Goal: Task Accomplishment & Management: Use online tool/utility

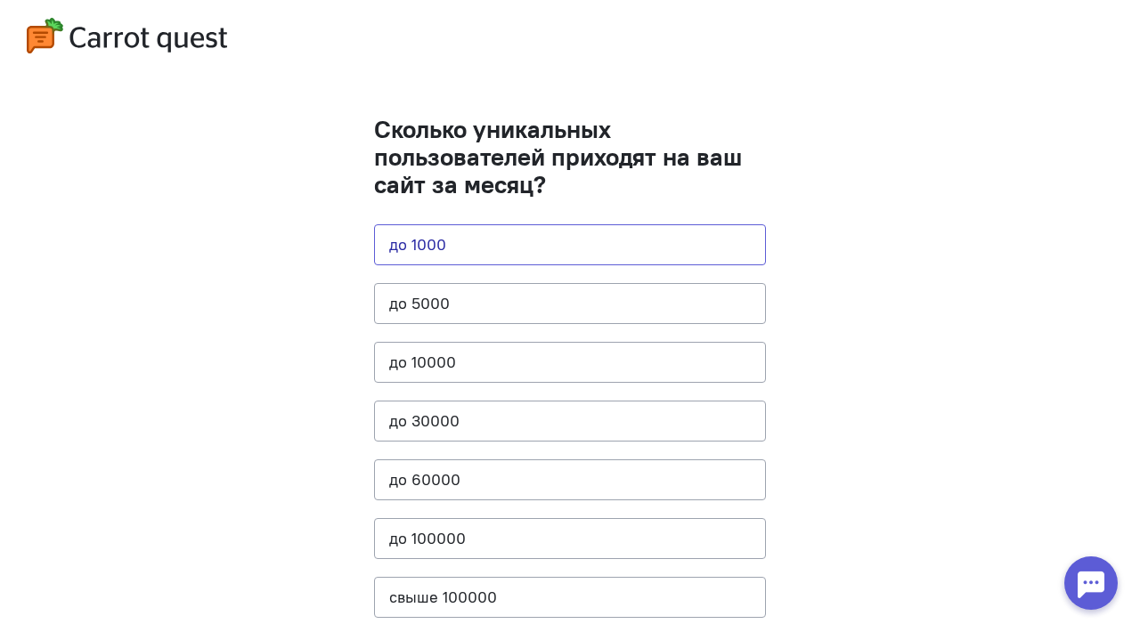
click at [505, 244] on button "до 1000" at bounding box center [570, 244] width 392 height 41
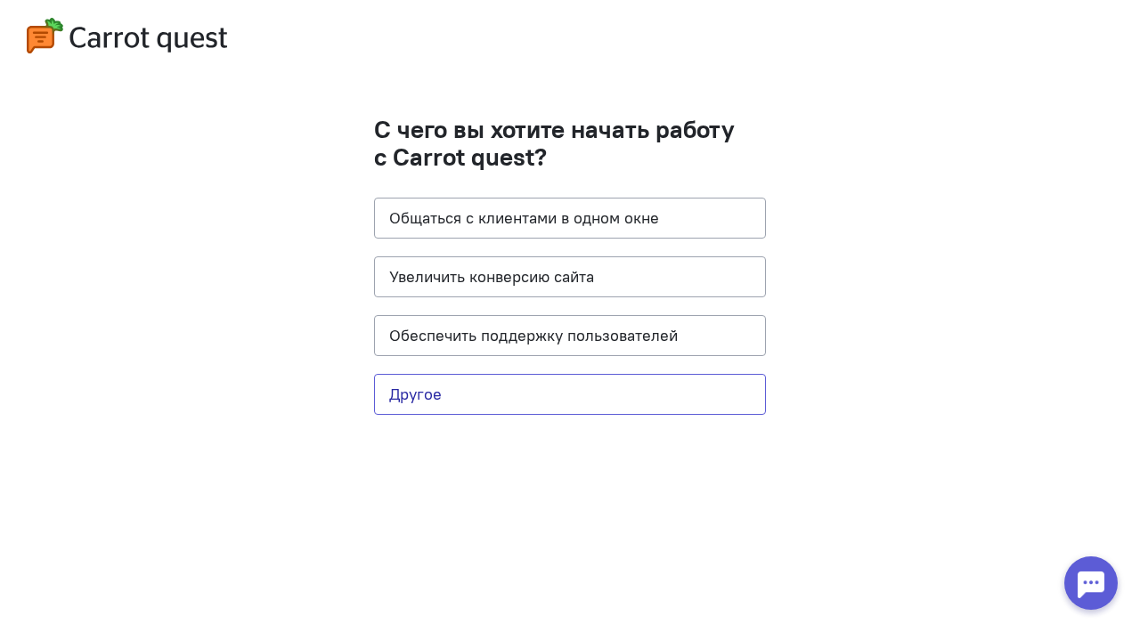
click at [483, 382] on button "Другое" at bounding box center [570, 394] width 392 height 41
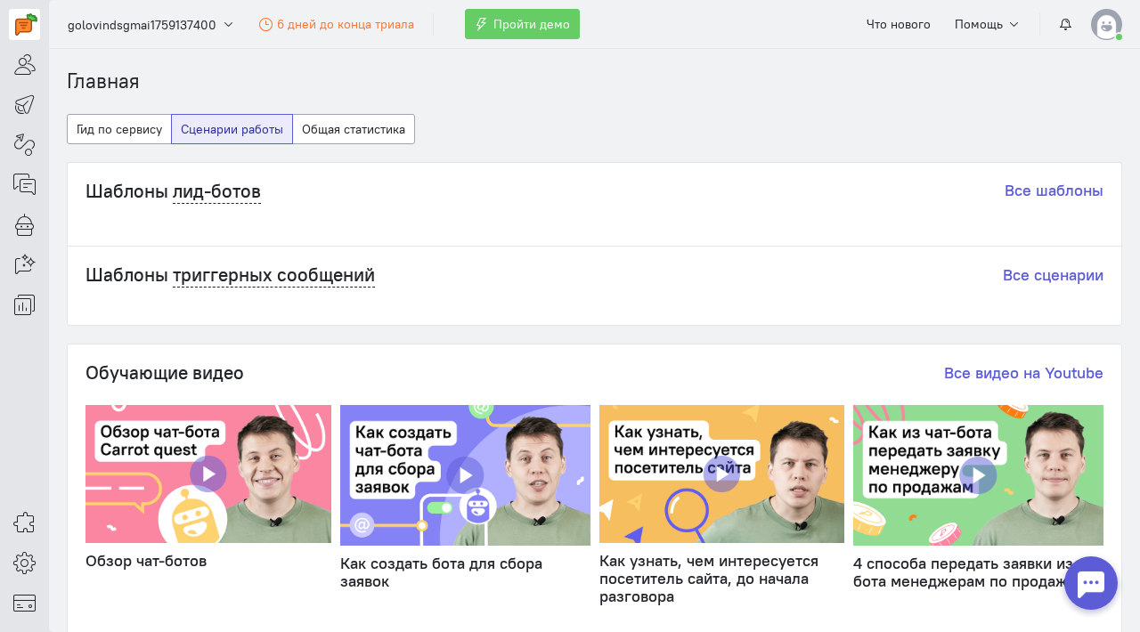
click at [483, 373] on div "Обучающие видео Все видео на Youtube" at bounding box center [594, 376] width 1018 height 29
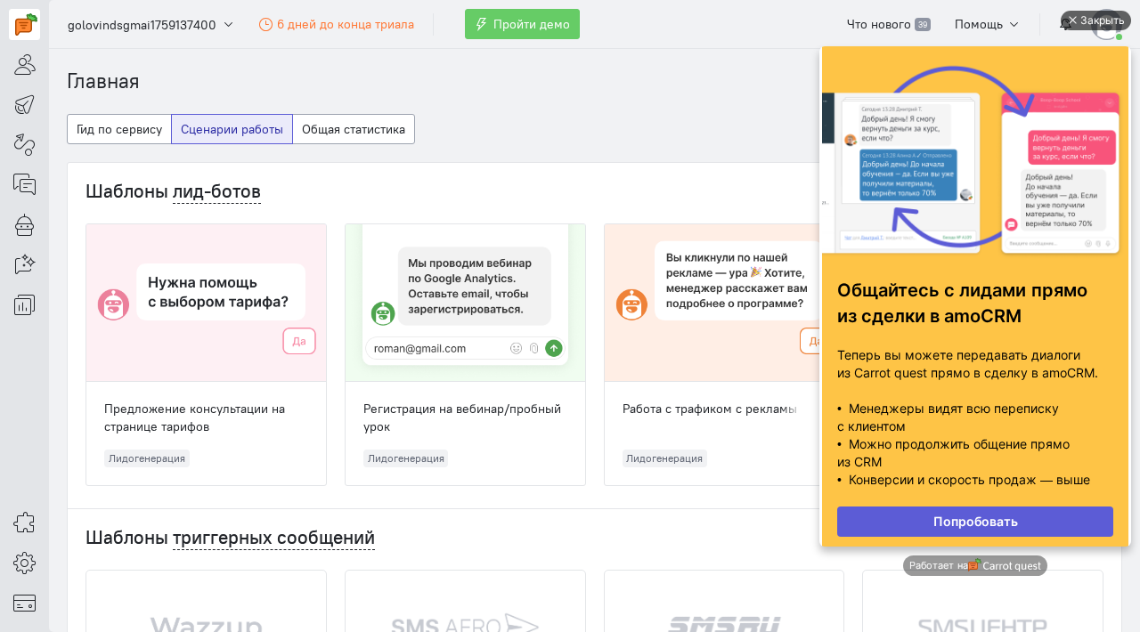
click at [1081, 13] on div "Закрыть" at bounding box center [1102, 21] width 45 height 20
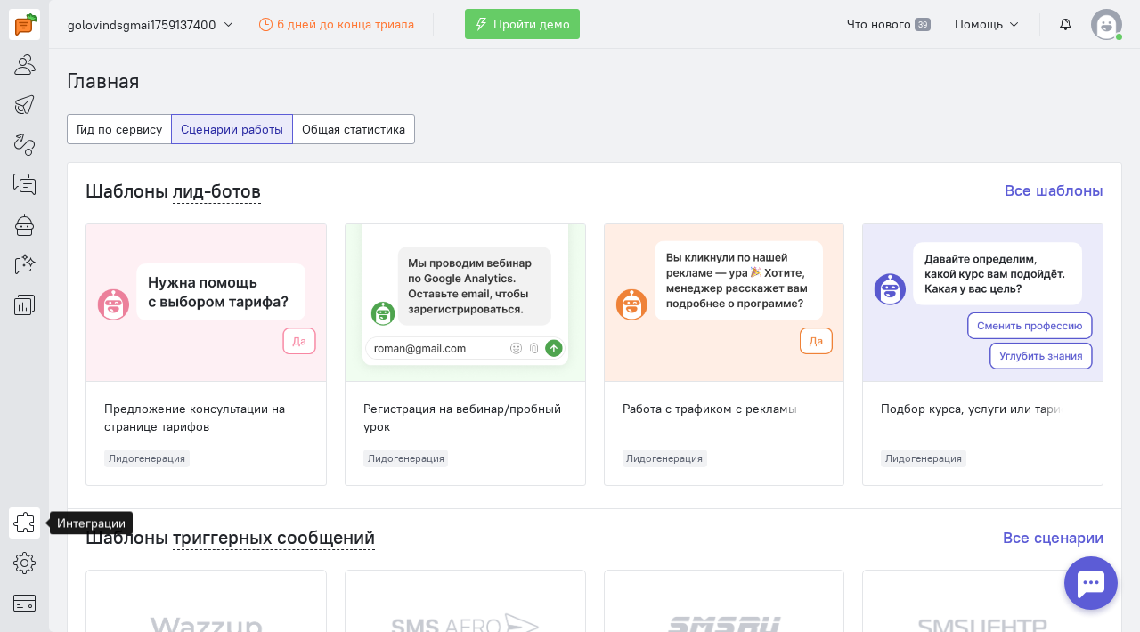
click at [32, 524] on icon at bounding box center [24, 522] width 22 height 21
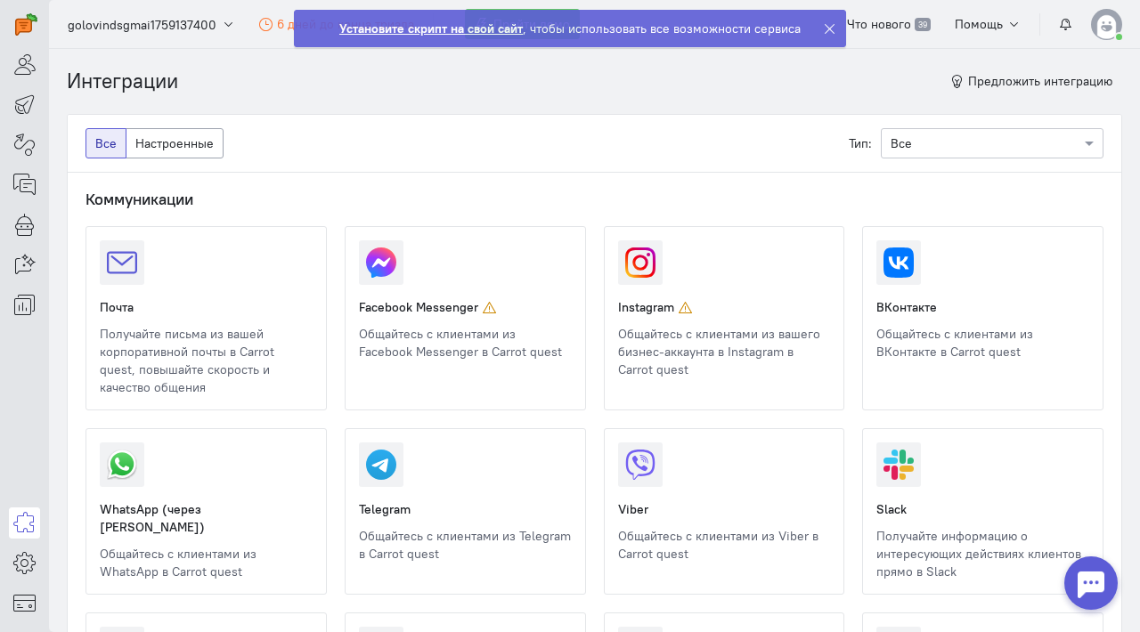
click at [359, 563] on link at bounding box center [359, 563] width 0 height 0
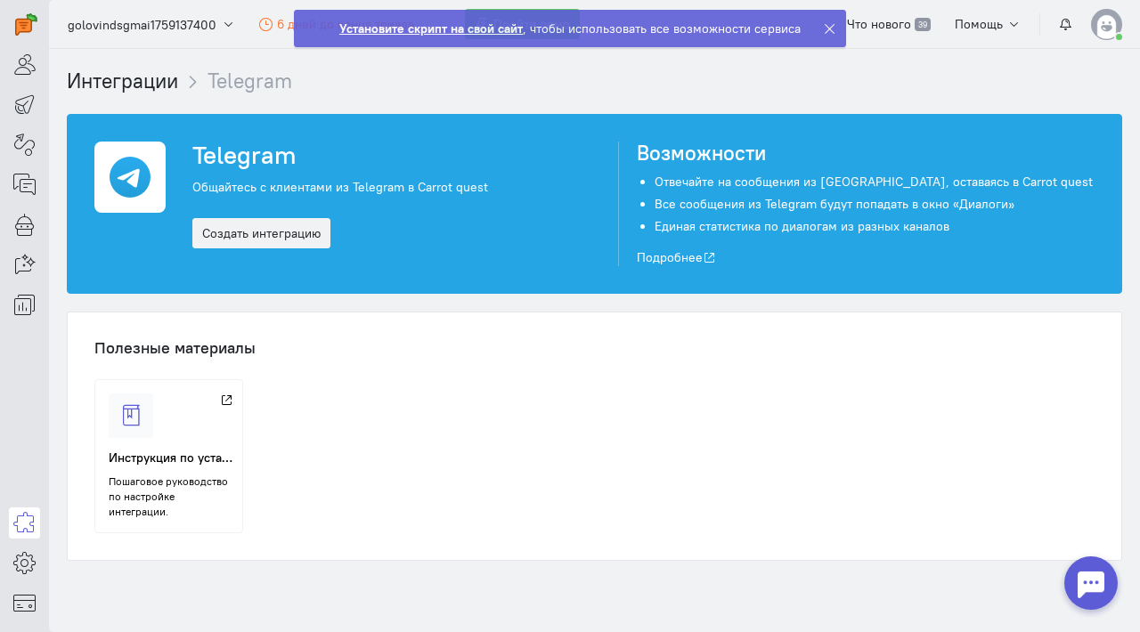
click at [836, 27] on div at bounding box center [834, 29] width 22 height 36
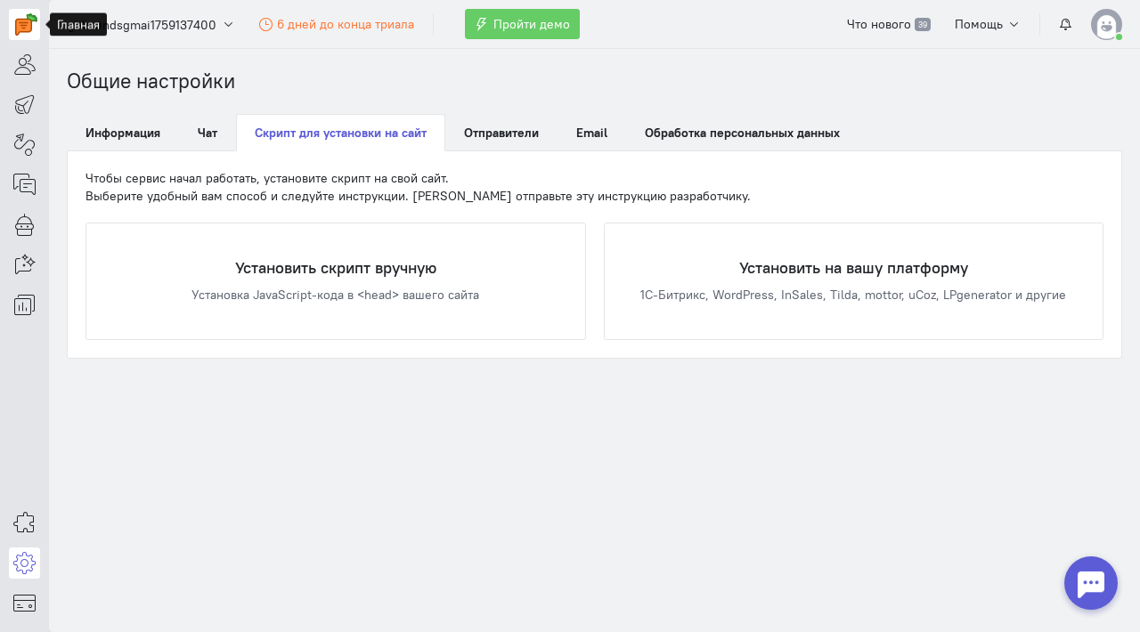
click at [35, 12] on link at bounding box center [24, 24] width 31 height 31
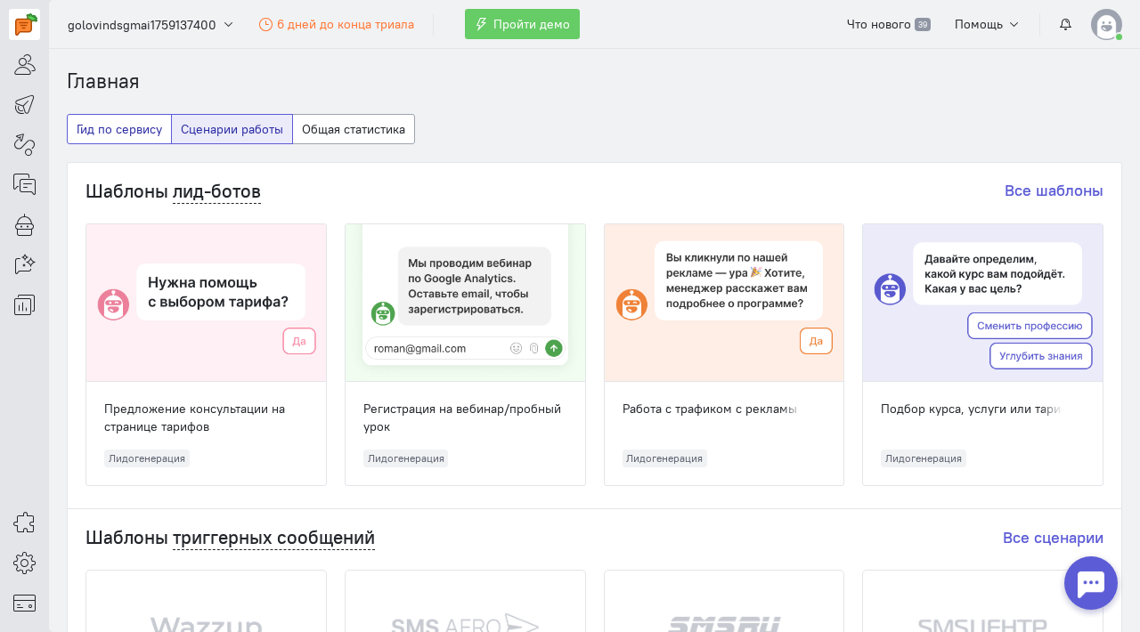
click at [113, 124] on button "Гид по сервису" at bounding box center [119, 129] width 105 height 30
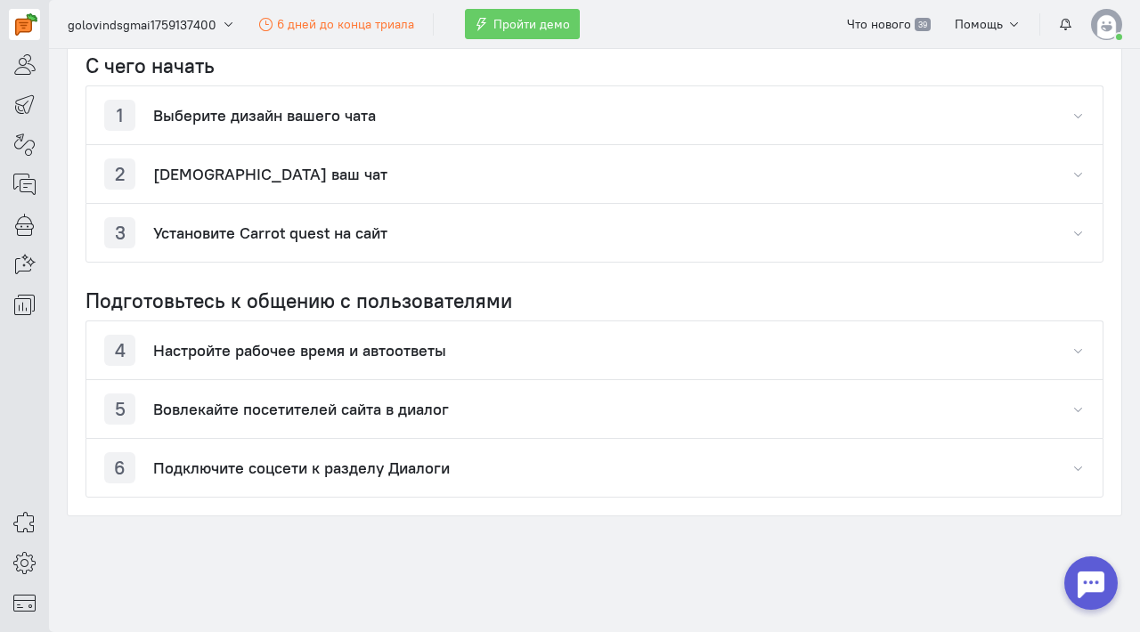
scroll to position [353, 0]
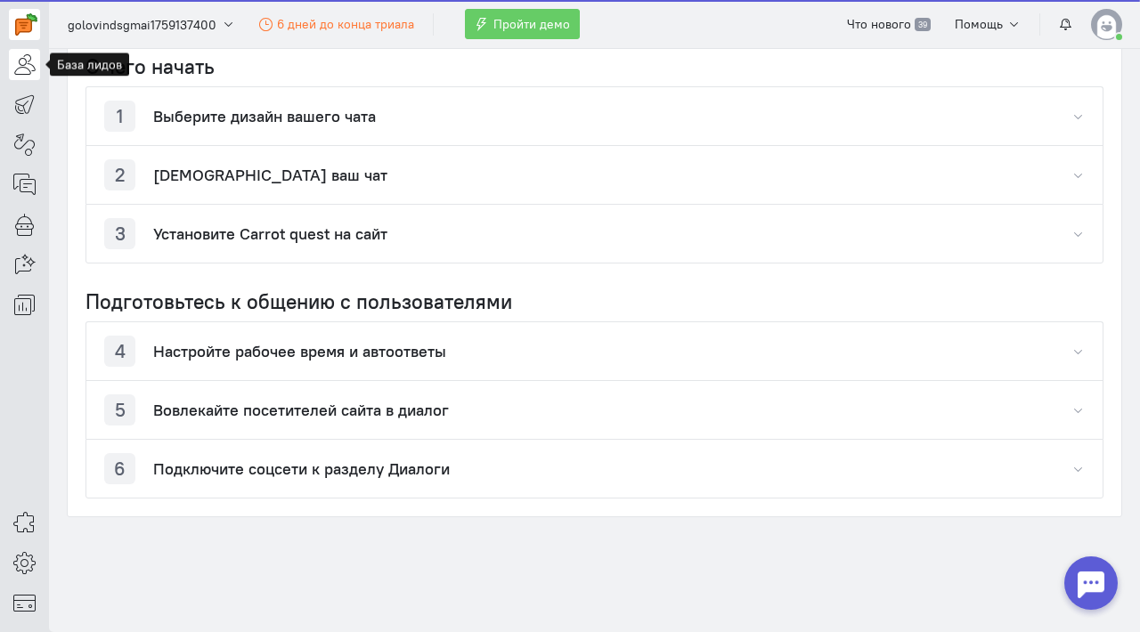
click at [31, 53] on icon at bounding box center [24, 63] width 22 height 21
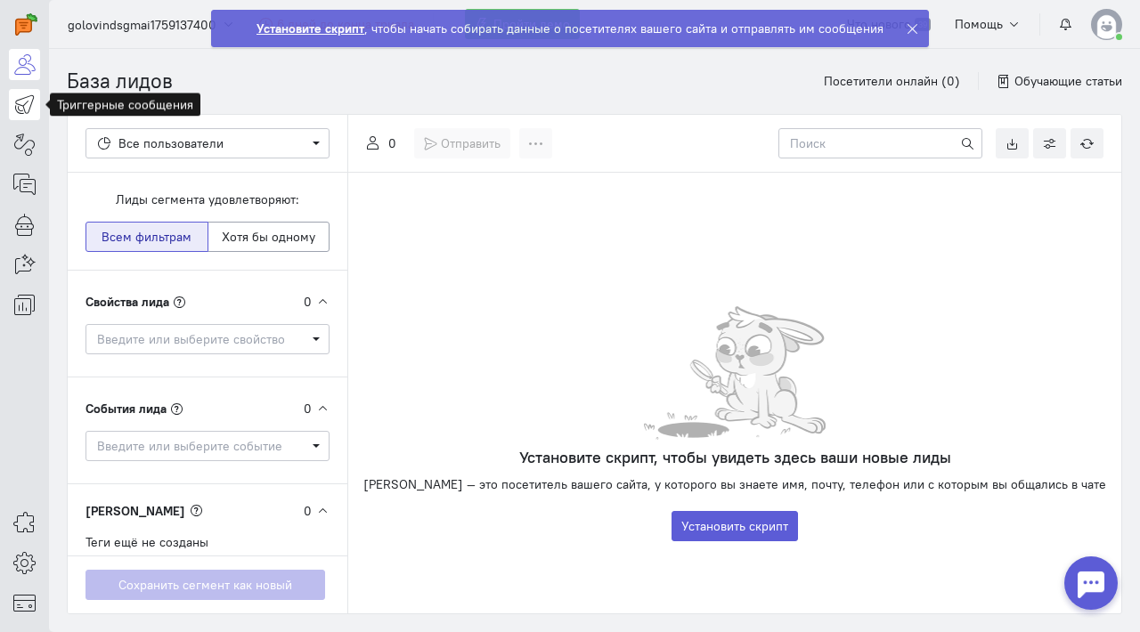
click at [33, 103] on icon at bounding box center [24, 103] width 22 height 21
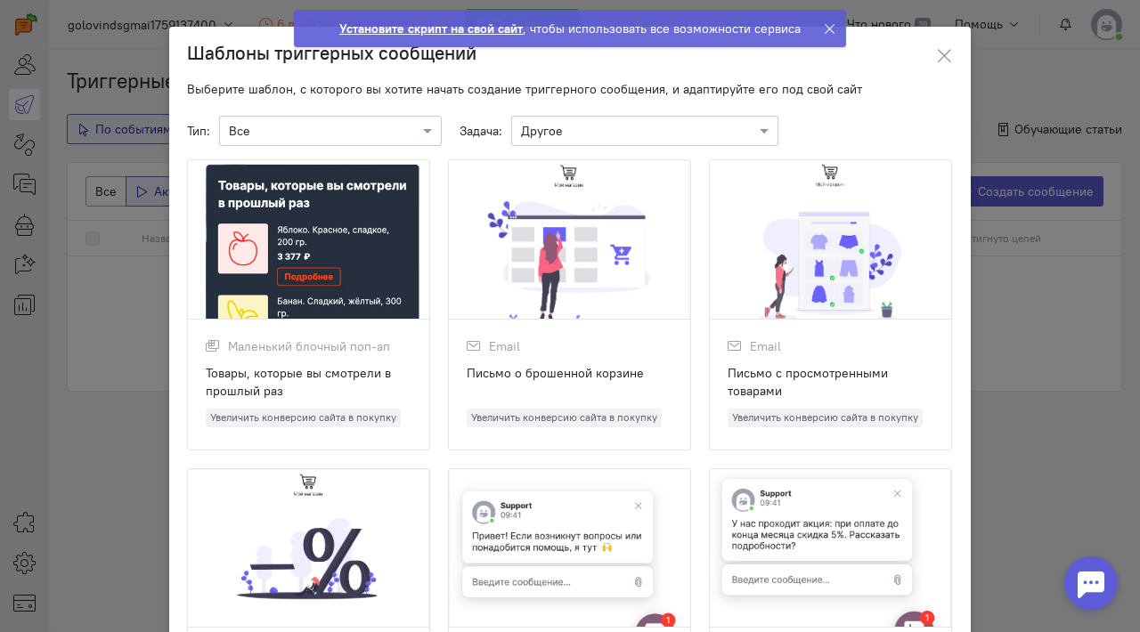
click at [15, 143] on ngb-modal-window "Шаблоны триггерных сообщений Выберите шаблон, с которого вы хотите начать созда…" at bounding box center [570, 316] width 1140 height 632
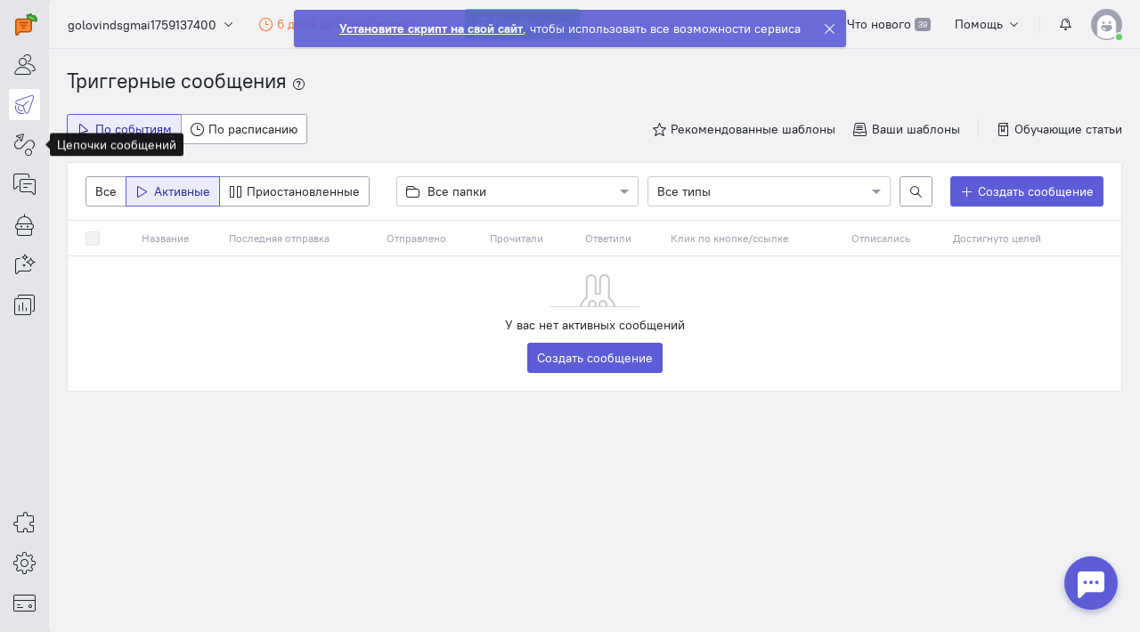
click at [15, 143] on icon at bounding box center [24, 144] width 22 height 21
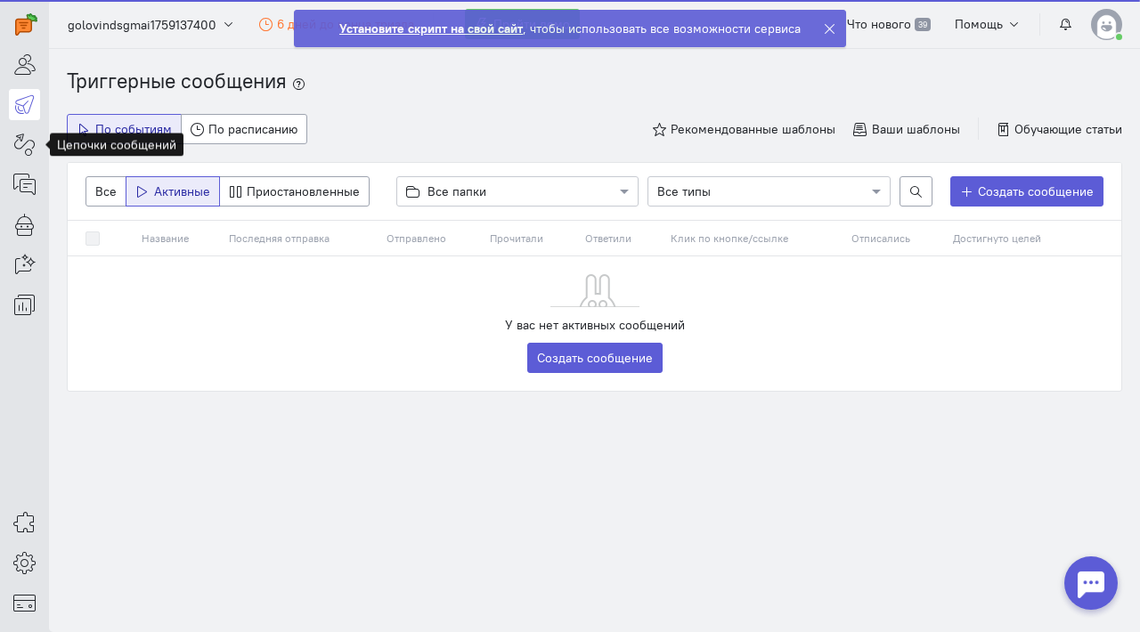
click at [15, 143] on icon at bounding box center [24, 144] width 22 height 21
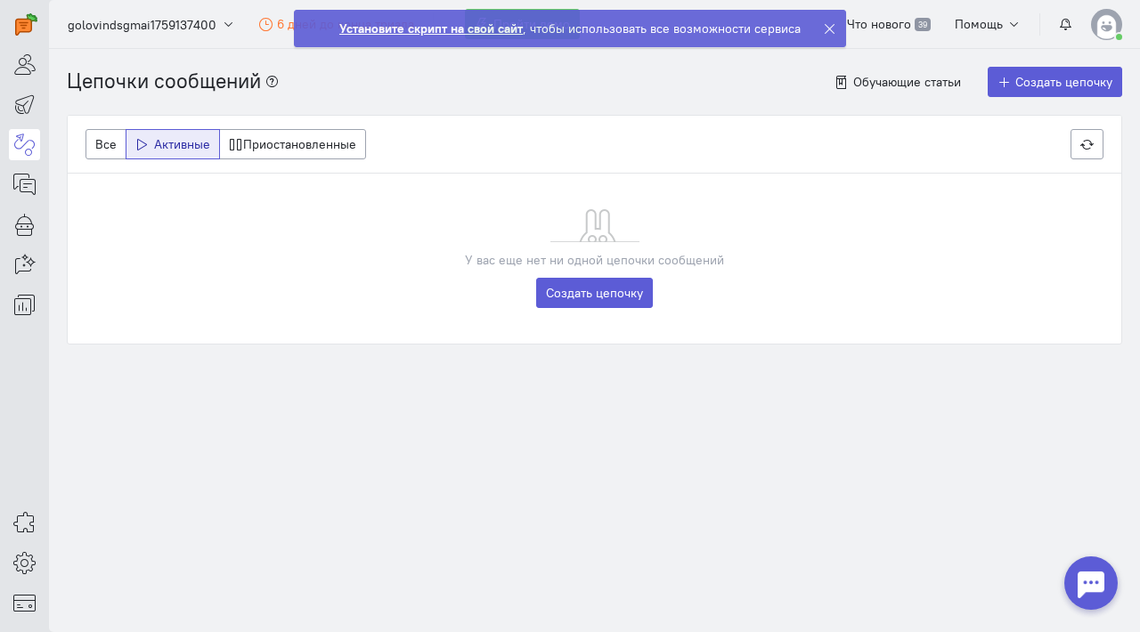
click at [26, 202] on div at bounding box center [24, 160] width 49 height 321
click at [30, 183] on icon at bounding box center [24, 184] width 22 height 21
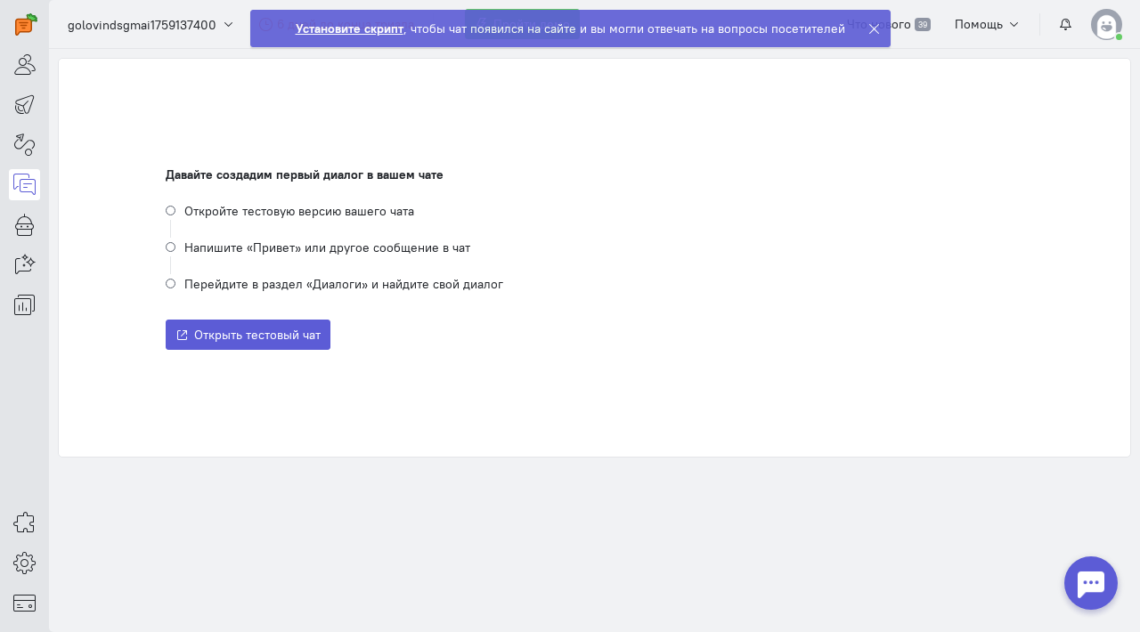
click at [28, 283] on div at bounding box center [24, 160] width 49 height 321
click at [28, 230] on icon at bounding box center [24, 224] width 22 height 21
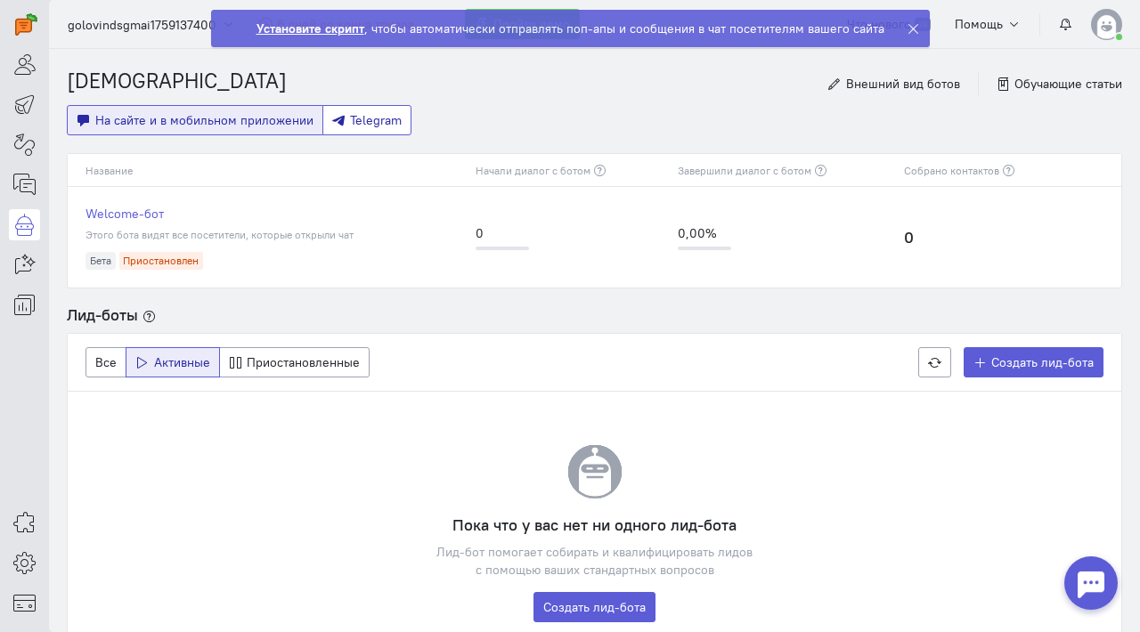
click at [374, 127] on button "Telegram" at bounding box center [367, 120] width 90 height 30
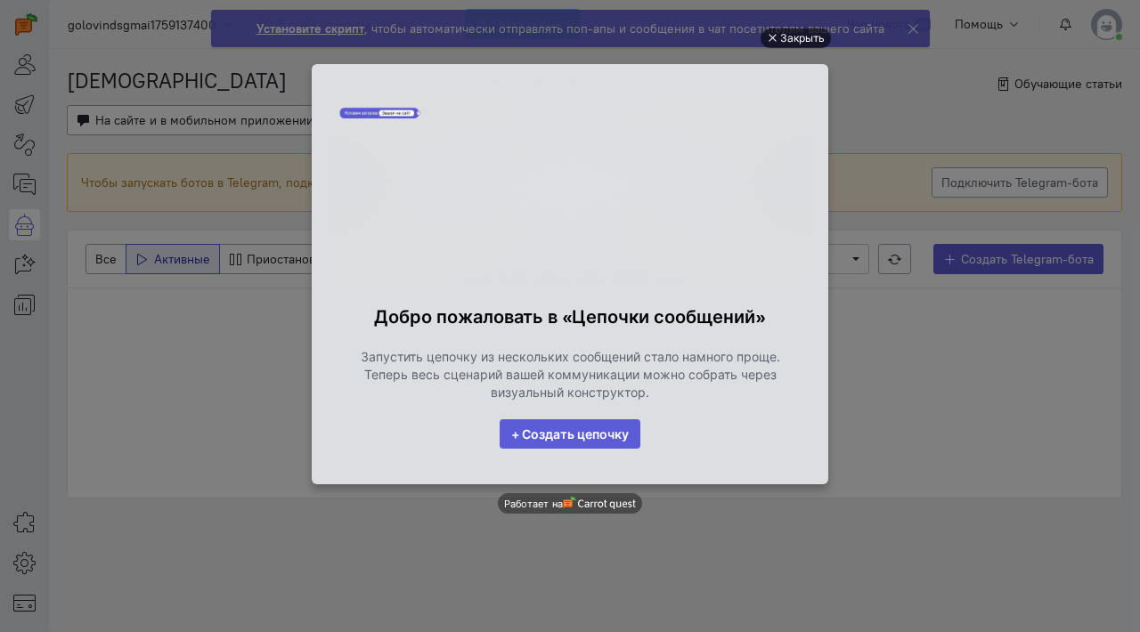
click at [786, 37] on div "Закрыть" at bounding box center [802, 38] width 45 height 20
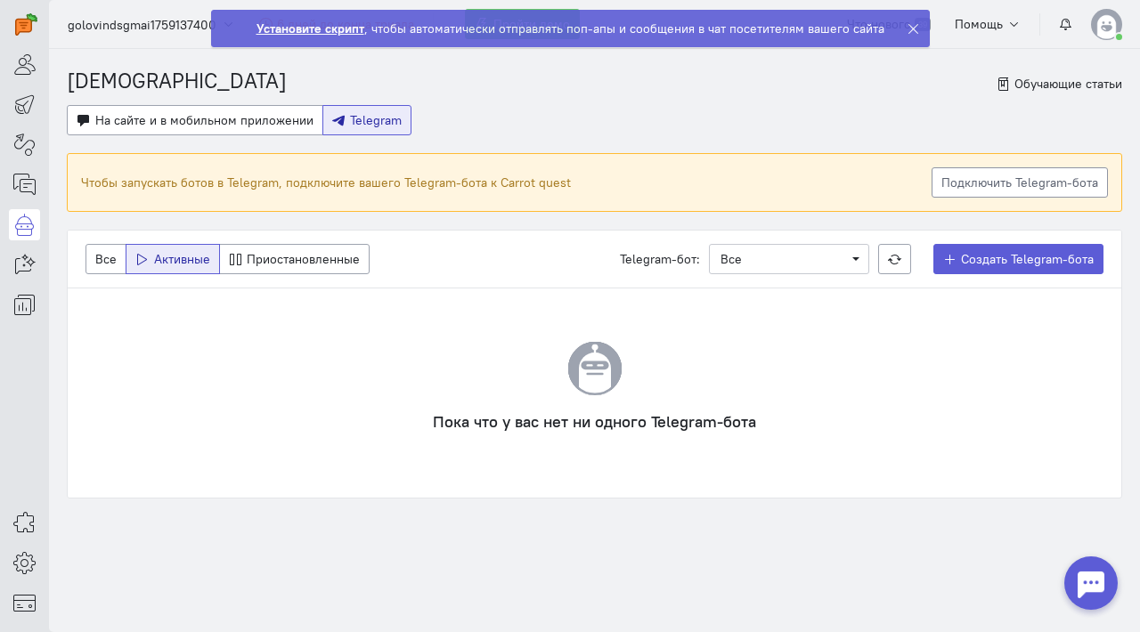
click at [984, 182] on link "Подключить Telegram-бота" at bounding box center [1019, 182] width 176 height 30
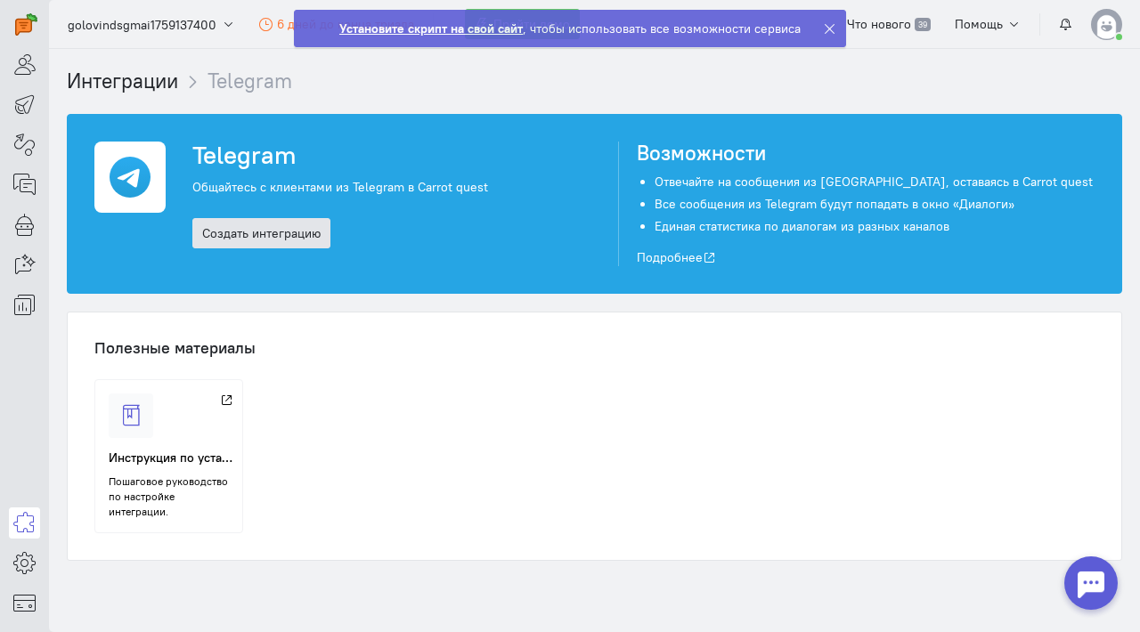
click at [234, 241] on link "Создать интеграцию" at bounding box center [261, 233] width 138 height 30
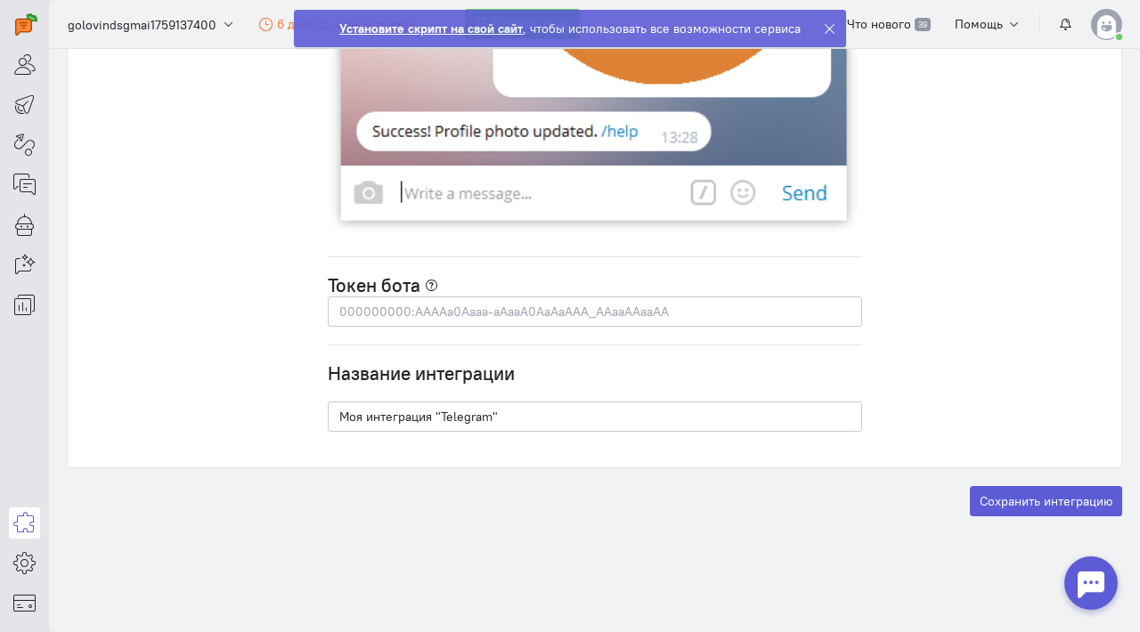
scroll to position [5074, 0]
click at [369, 308] on input "text" at bounding box center [595, 312] width 534 height 30
paste input "7056276987:AAFzbaXSjtOh3u-nj6BqwnPsDjII4UBNNa8"
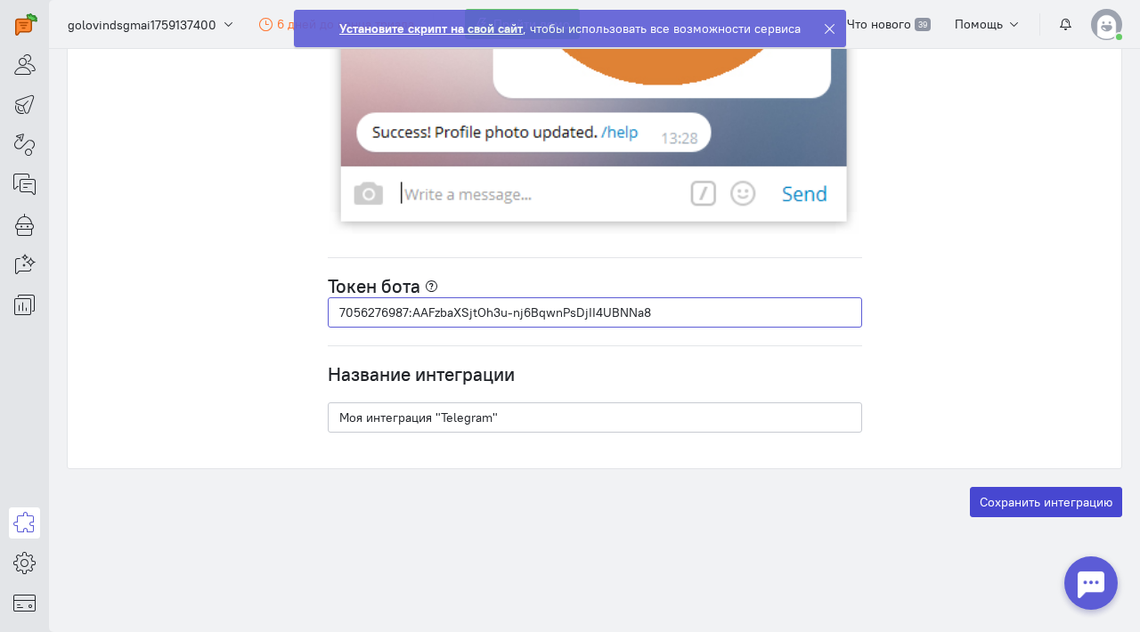
type input "7056276987:AAFzbaXSjtOh3u-nj6BqwnPsDjII4UBNNa8"
click at [994, 495] on button "Сохранить интеграцию" at bounding box center [1046, 502] width 152 height 30
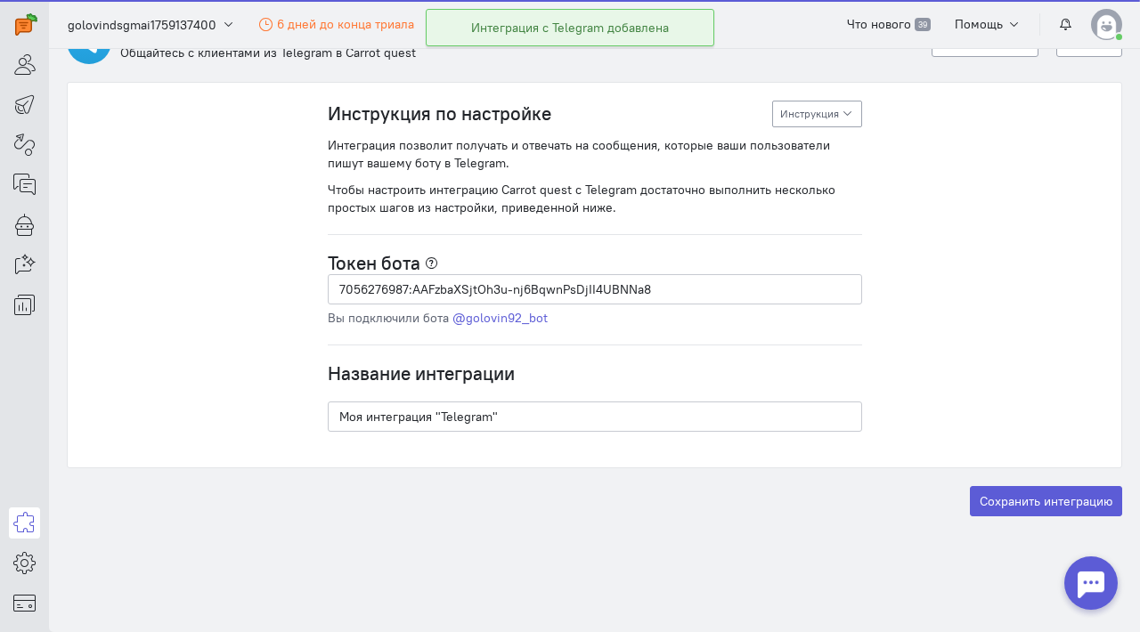
scroll to position [93, 0]
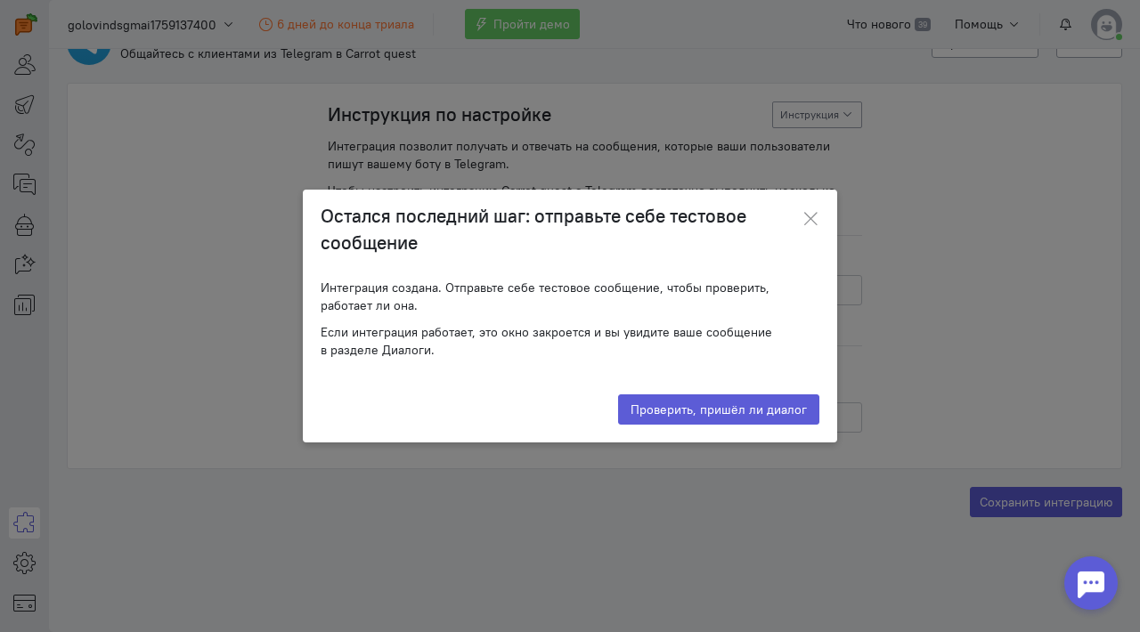
click at [711, 415] on div "Проверяем наличие диалога" at bounding box center [719, 410] width 183 height 18
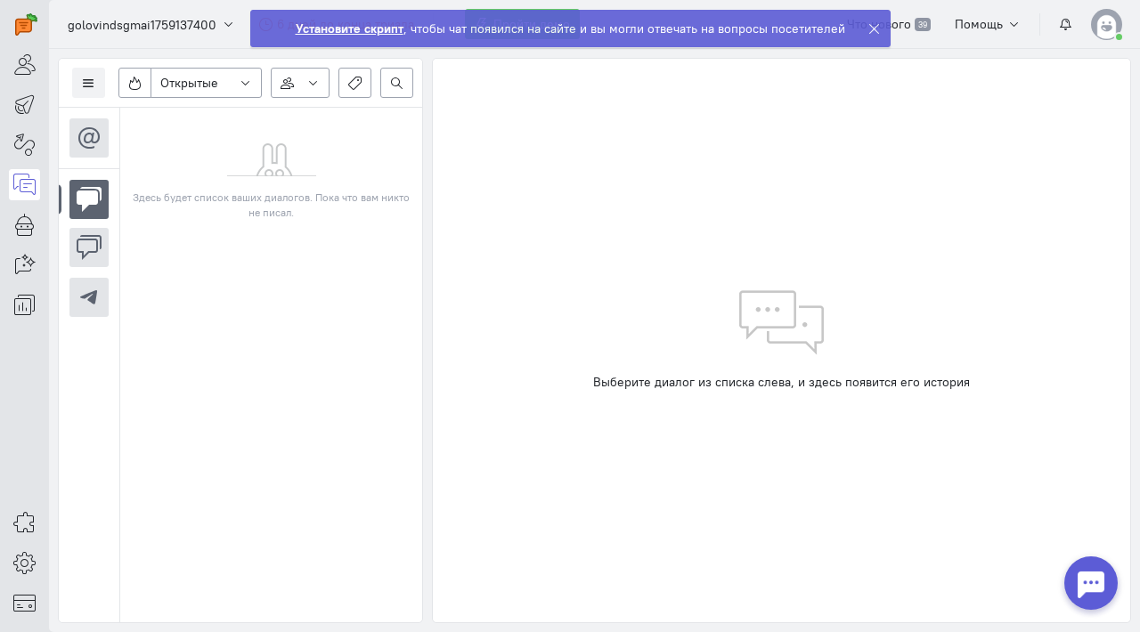
click at [867, 28] on icon at bounding box center [873, 28] width 13 height 13
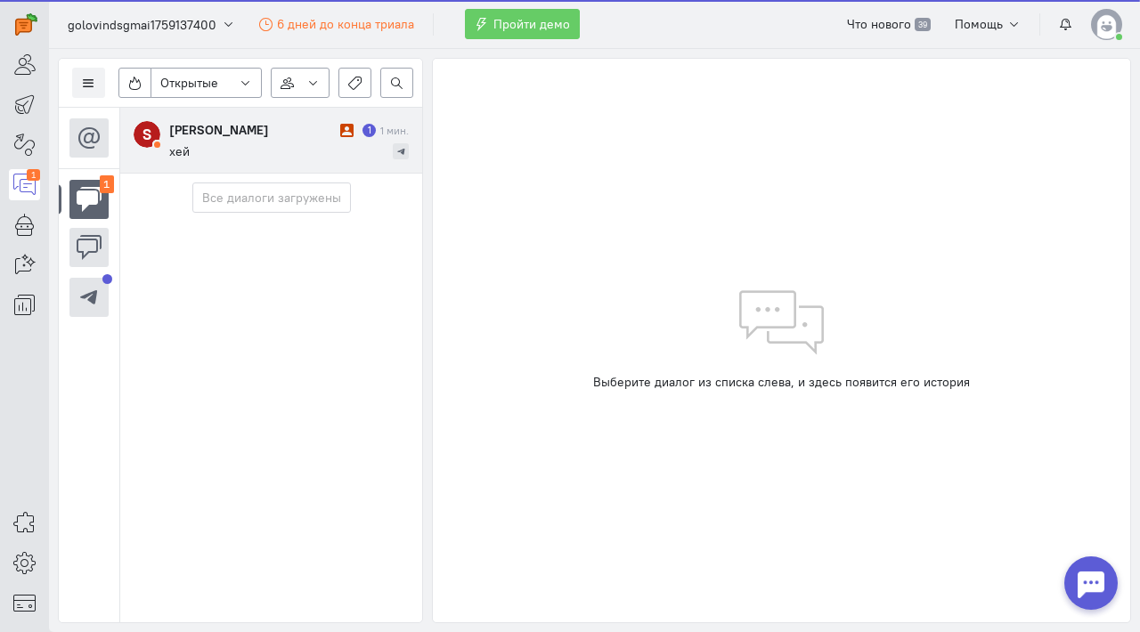
click at [212, 119] on cq-conversation-card "S [PERSON_NAME] 1 1 мин. хей" at bounding box center [271, 141] width 302 height 66
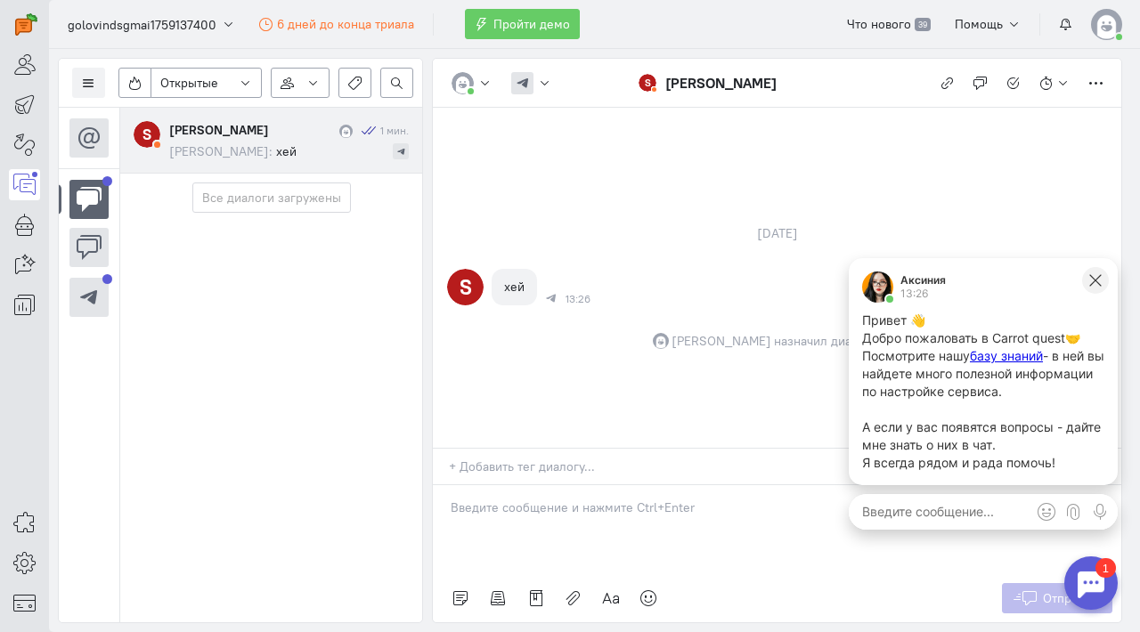
click at [1095, 274] on icon at bounding box center [1095, 280] width 16 height 16
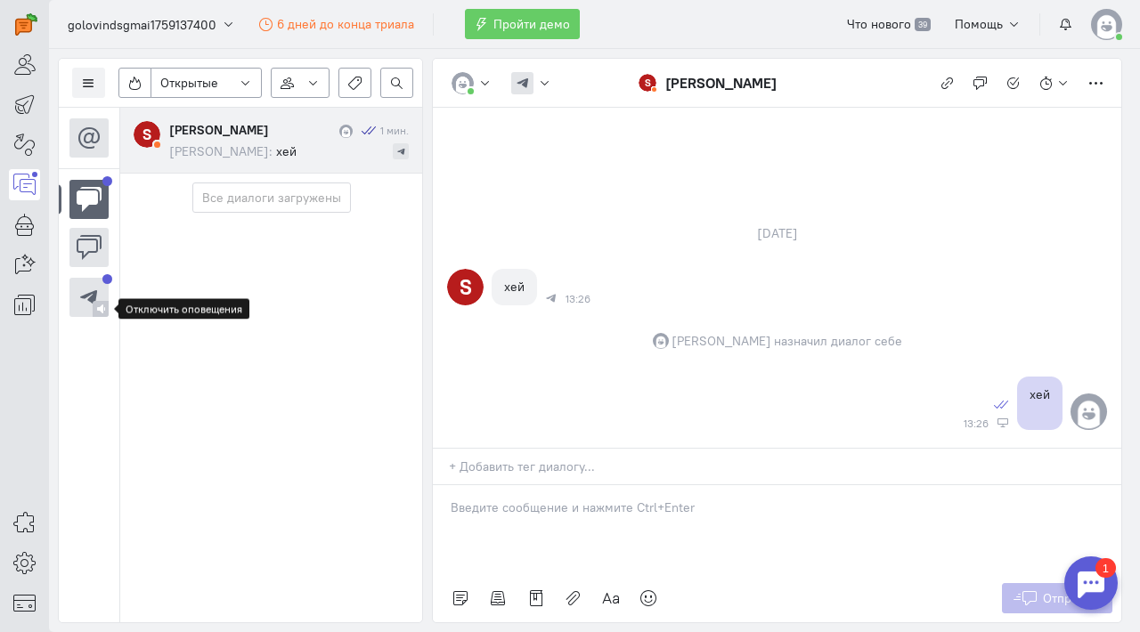
click at [101, 307] on img at bounding box center [100, 308] width 9 height 9
click at [100, 296] on icon at bounding box center [89, 297] width 27 height 27
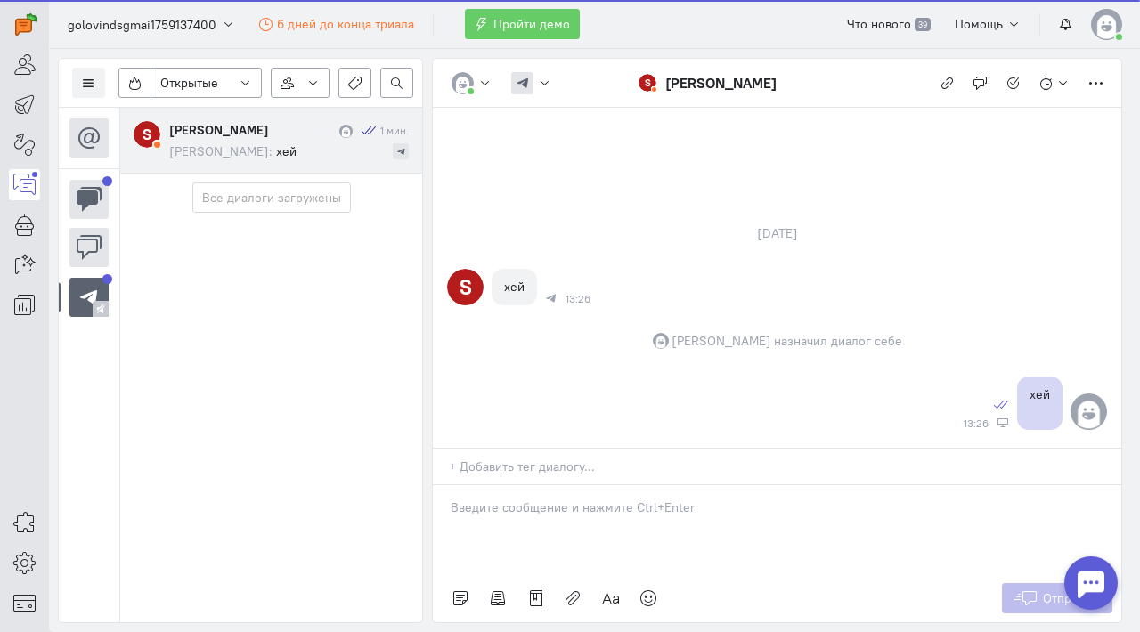
click at [209, 163] on cq-conversation-card "S [PERSON_NAME] 1 мин. [PERSON_NAME]: хей" at bounding box center [271, 141] width 302 height 66
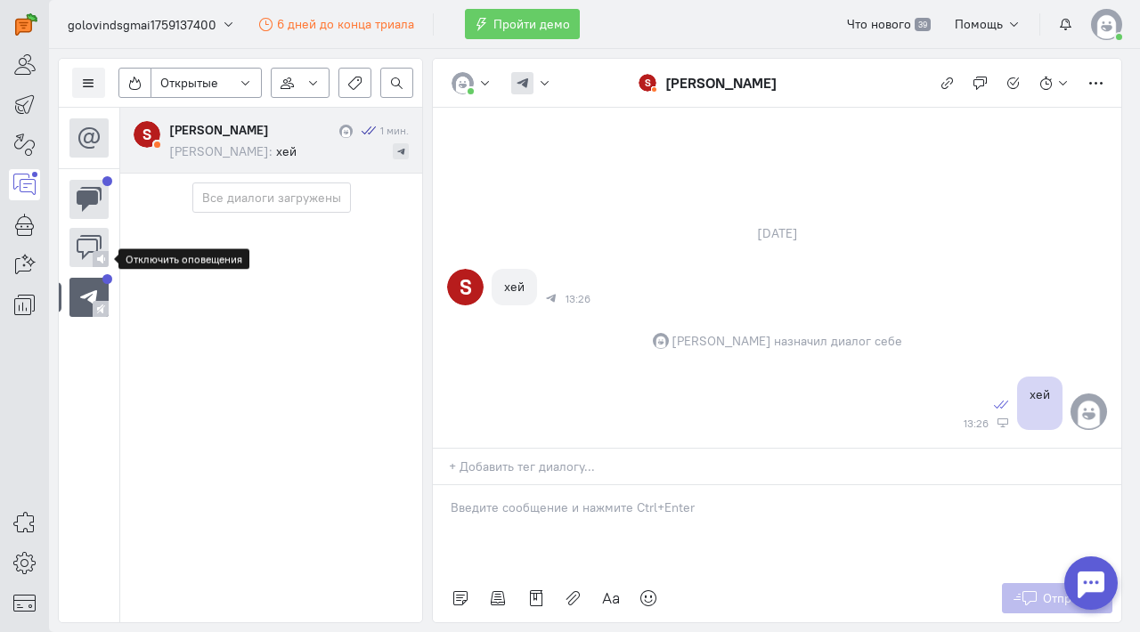
click at [101, 264] on div at bounding box center [101, 259] width 16 height 16
click at [96, 210] on icon at bounding box center [89, 199] width 27 height 27
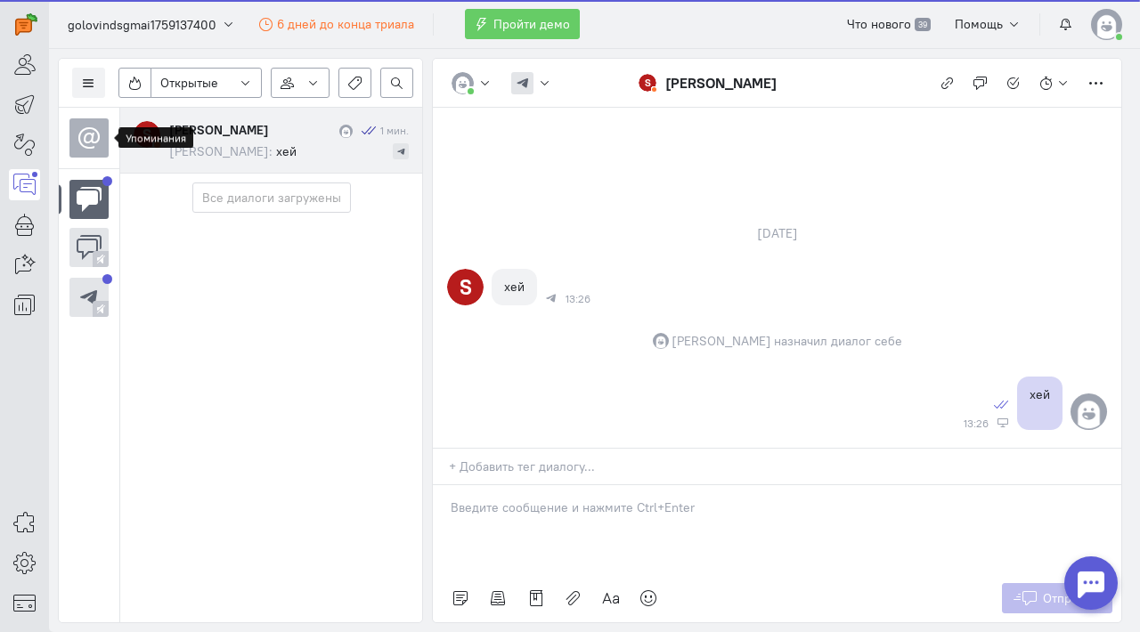
click at [98, 137] on icon at bounding box center [89, 138] width 27 height 27
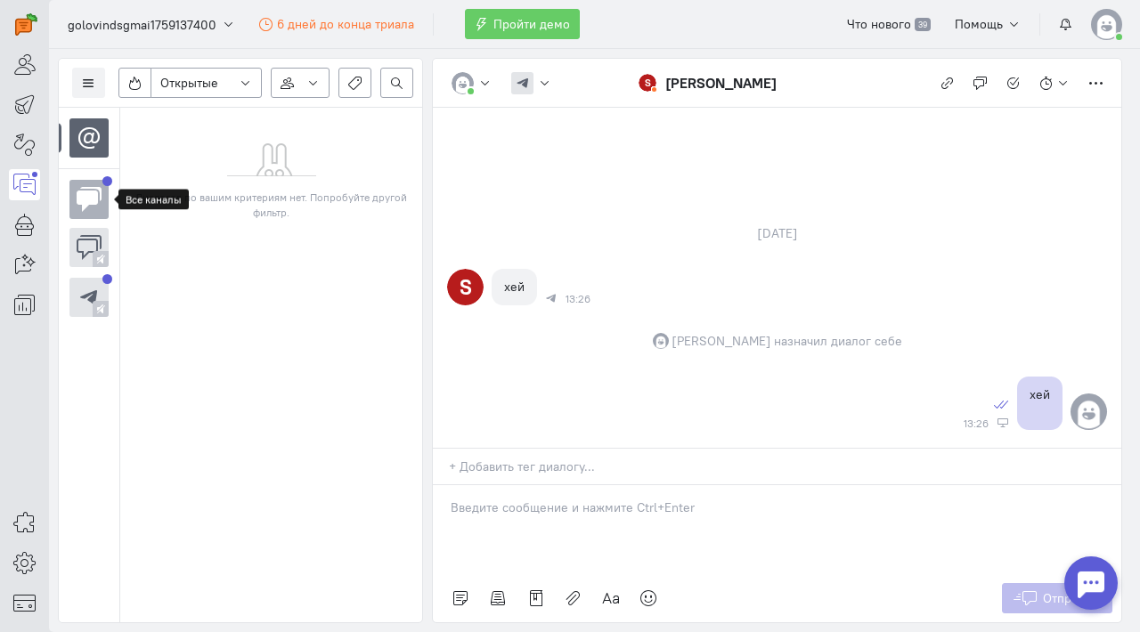
click at [74, 206] on cq-channel-icon at bounding box center [88, 199] width 39 height 39
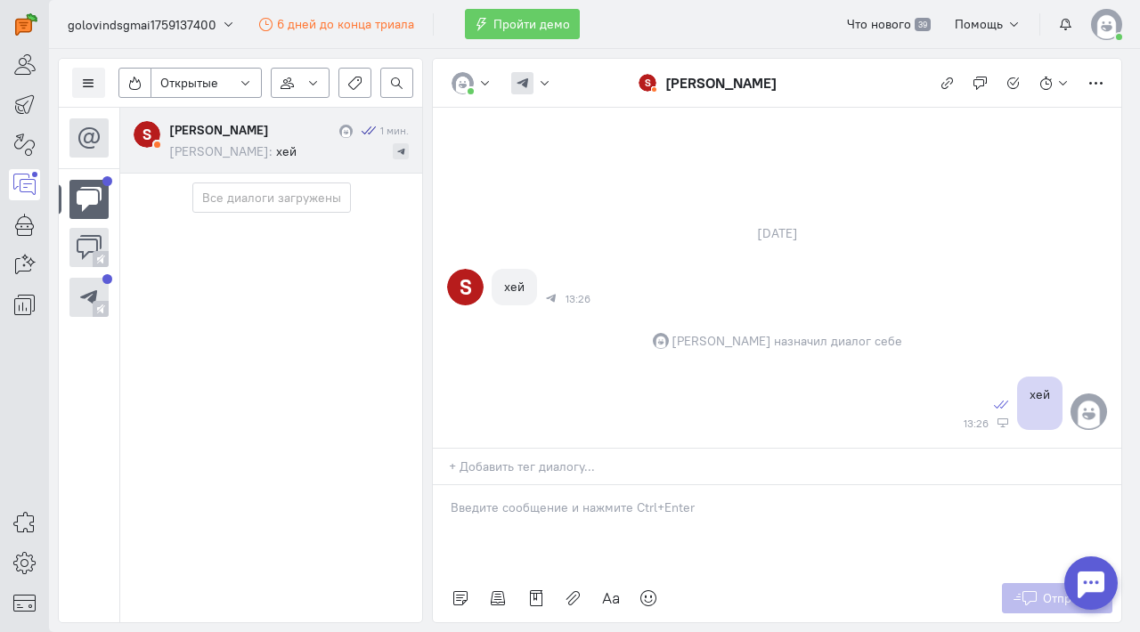
click at [276, 143] on span "хей" at bounding box center [286, 151] width 20 height 16
click at [25, 559] on icon at bounding box center [24, 562] width 22 height 21
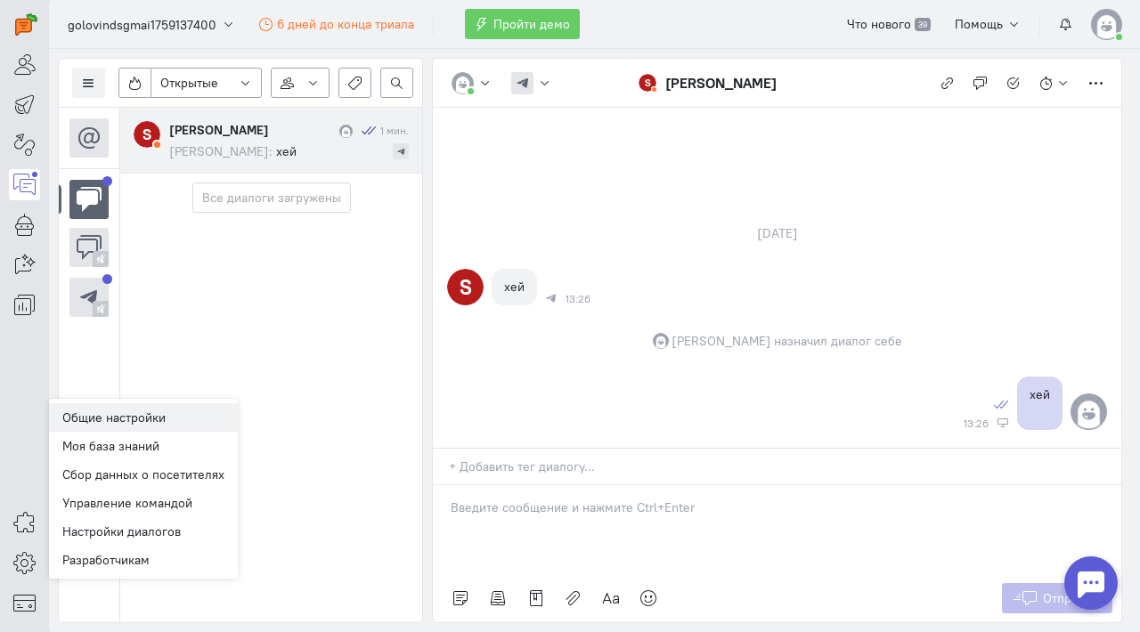
click at [159, 412] on link "Общие настройки" at bounding box center [143, 417] width 189 height 28
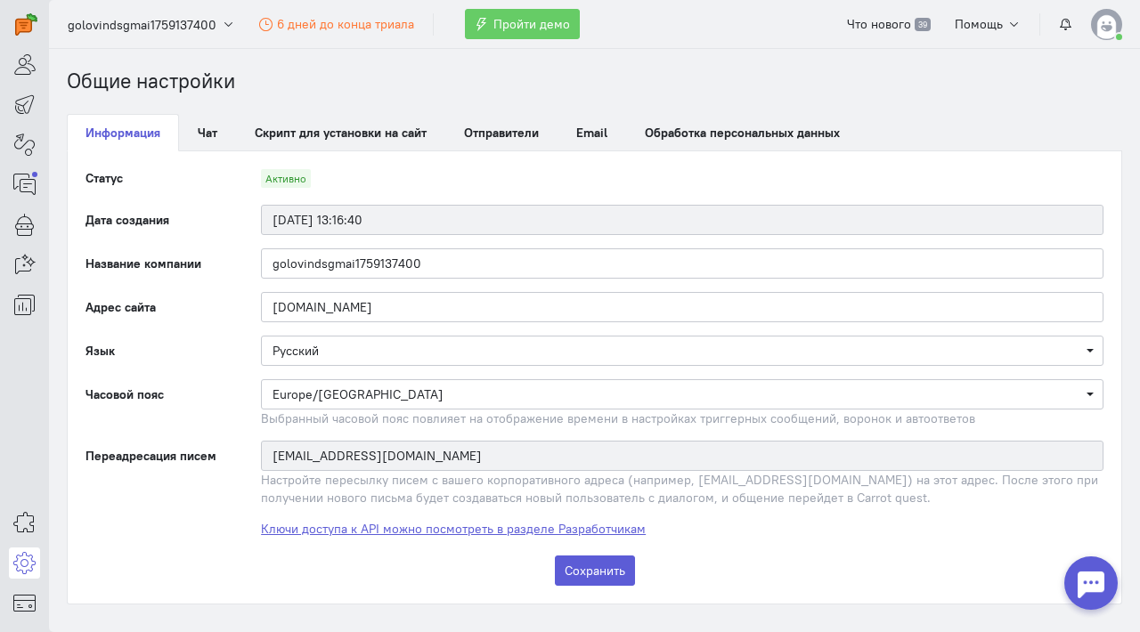
click at [398, 526] on link "Ключи доступа к API можно посмотреть в разделе Разработчикам" at bounding box center [453, 529] width 385 height 16
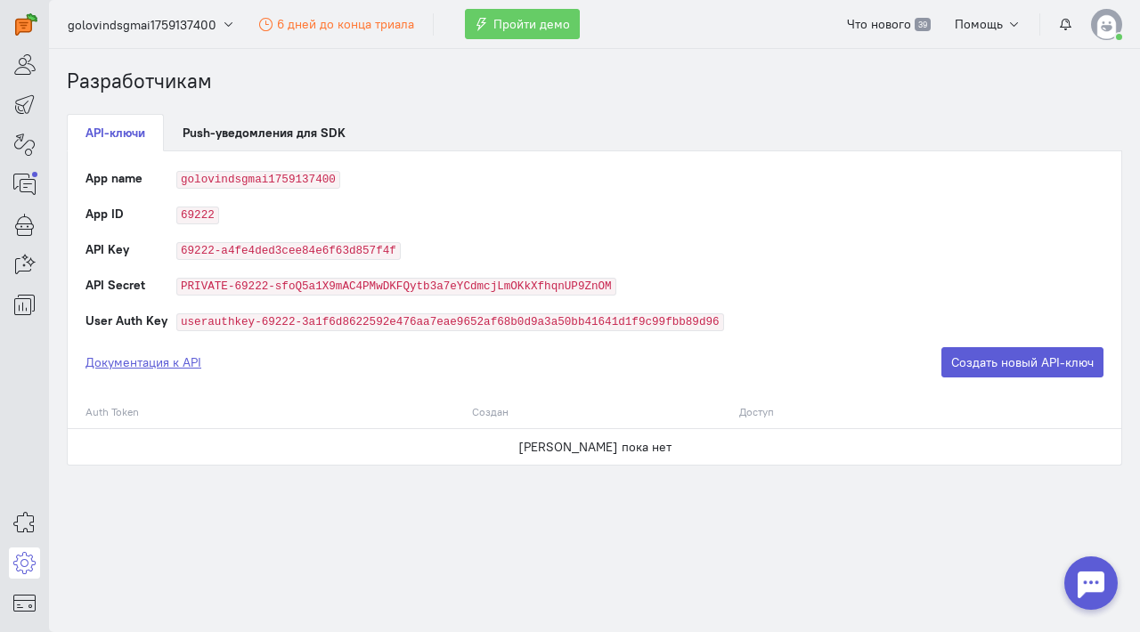
click at [175, 359] on link "Документация к API" at bounding box center [143, 362] width 116 height 18
click at [270, 137] on link "Push-уведомления для SDK" at bounding box center [264, 132] width 200 height 37
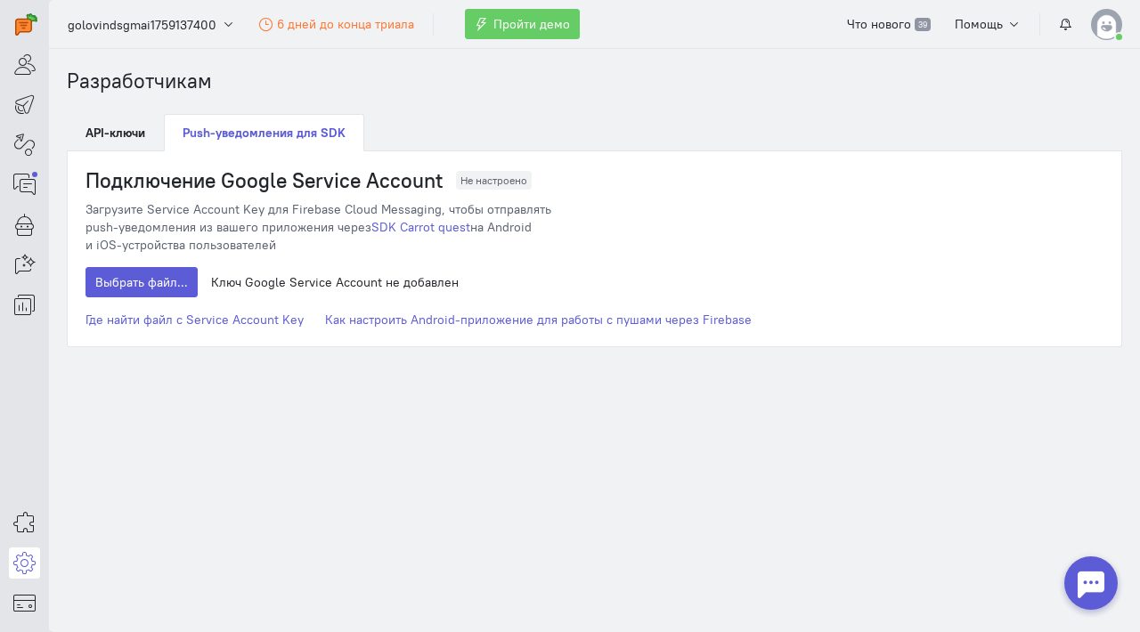
click at [133, 151] on div "Подключение Google Service Account Не настроено Загрузите Service Account Key д…" at bounding box center [594, 248] width 1053 height 195
click at [145, 126] on link "API-ключи" at bounding box center [115, 132] width 97 height 37
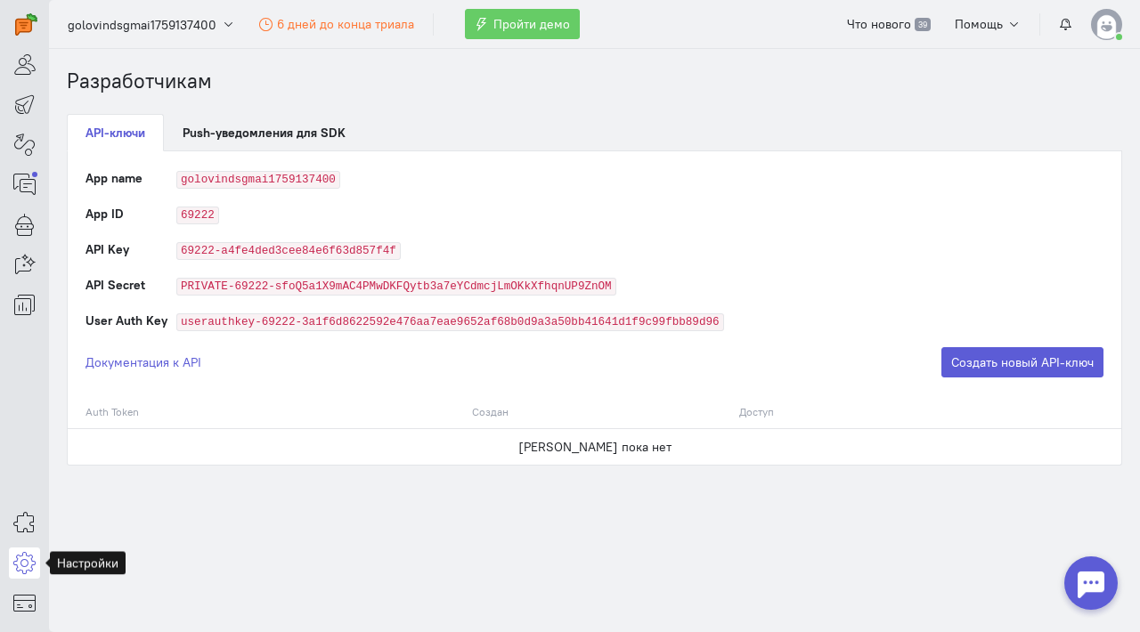
click at [35, 563] on icon at bounding box center [24, 562] width 22 height 21
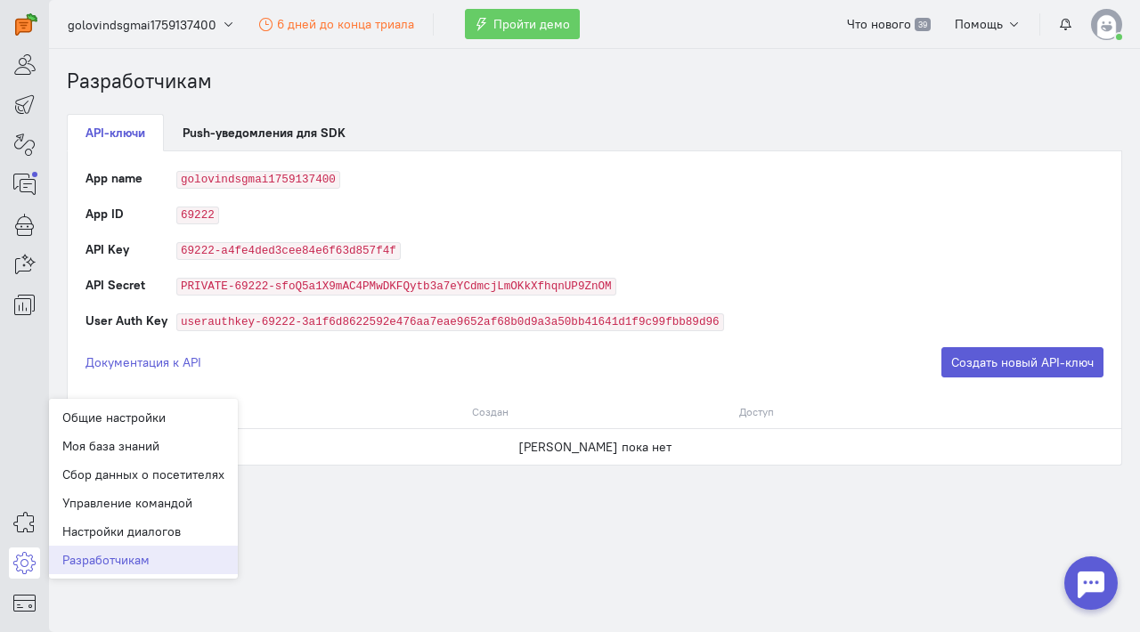
click at [583, 522] on section "Разработчикам API-ключи Push-уведомления для SDK App name golovindsgmai17591374…" at bounding box center [594, 340] width 1091 height 583
